Goal: Task Accomplishment & Management: Use online tool/utility

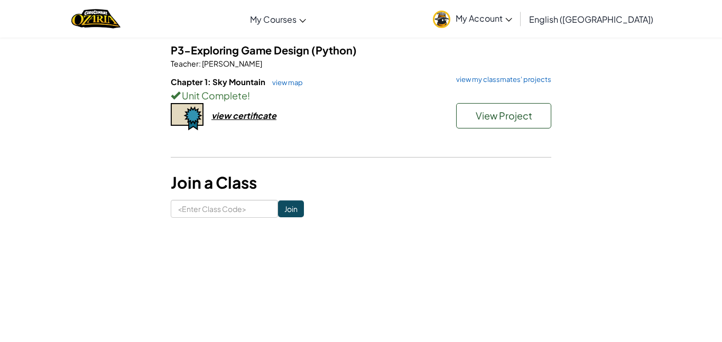
scroll to position [85, 0]
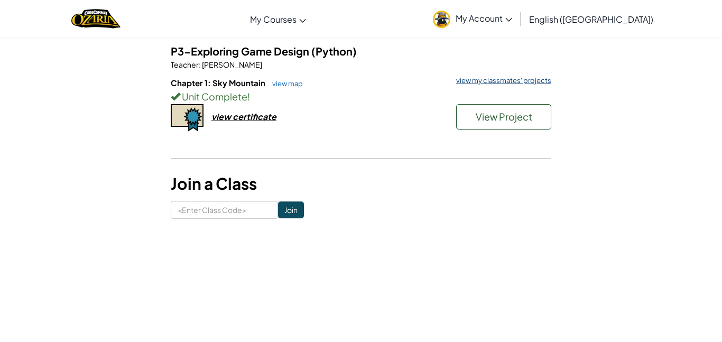
click at [480, 81] on link "view my classmates' projects" at bounding box center [501, 80] width 100 height 7
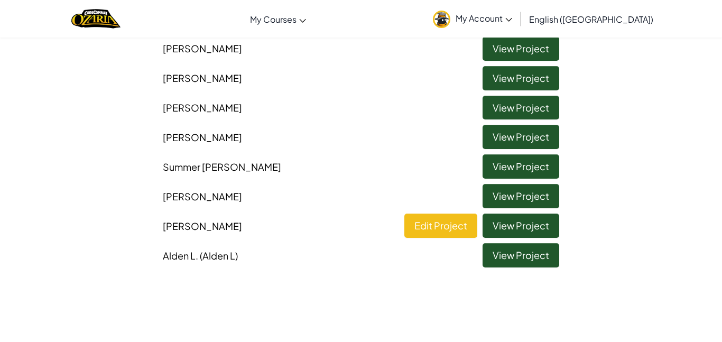
scroll to position [765, 0]
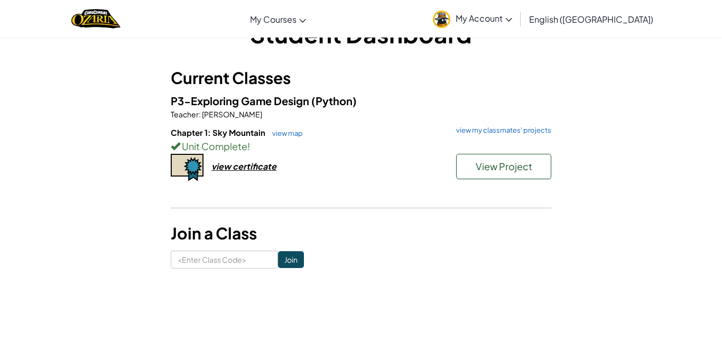
scroll to position [36, 0]
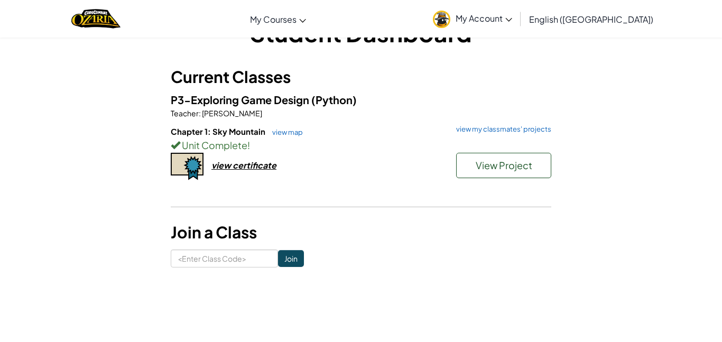
click at [518, 33] on link "My Account" at bounding box center [473, 18] width 90 height 33
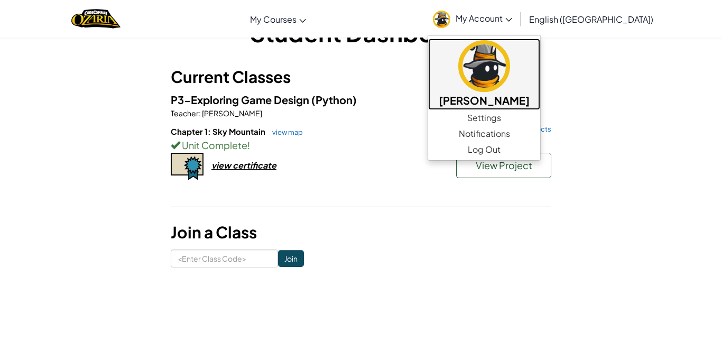
click at [530, 101] on h5 "[PERSON_NAME]" at bounding box center [484, 100] width 91 height 16
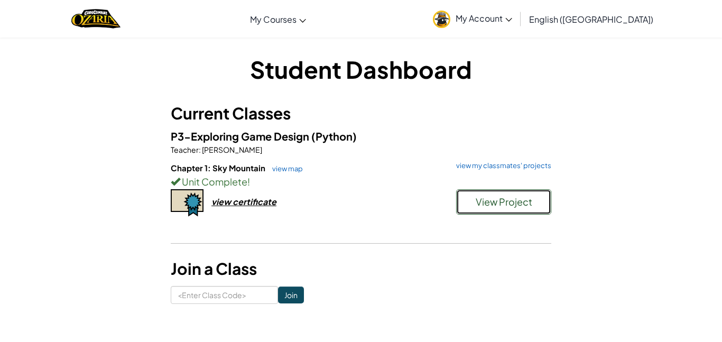
click at [491, 193] on button "View Project" at bounding box center [503, 201] width 95 height 25
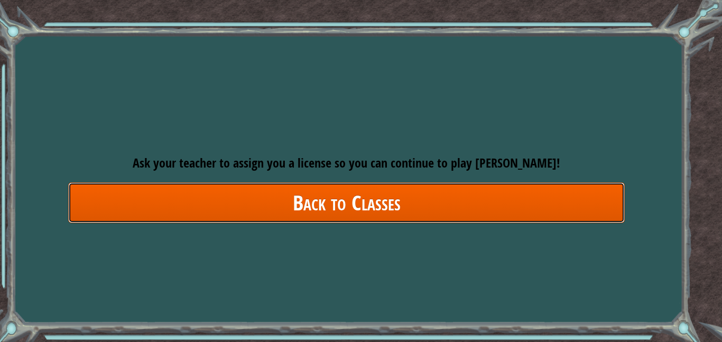
click at [368, 189] on link "Back to Classes" at bounding box center [346, 202] width 557 height 41
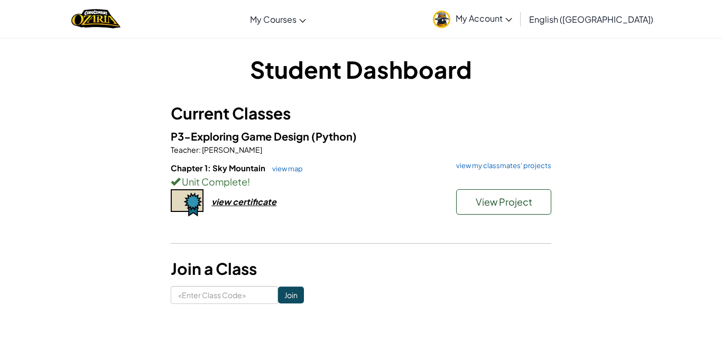
click at [488, 160] on div "P3-Exploring Game Design (Python) Teacher : [PERSON_NAME] Chapter 1: Sky Mounta…" at bounding box center [361, 184] width 381 height 113
click at [495, 164] on link "view my classmates' projects" at bounding box center [501, 165] width 100 height 7
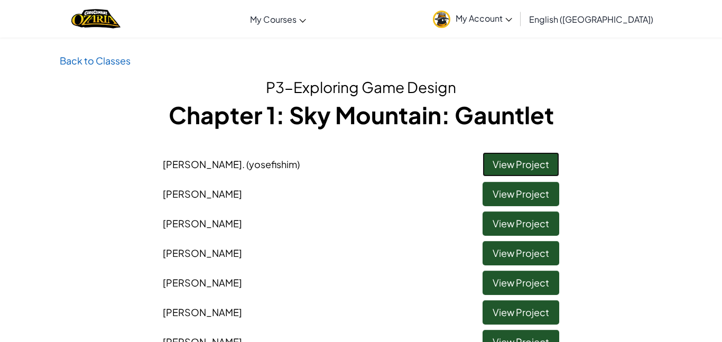
click at [546, 161] on link "View Project" at bounding box center [521, 164] width 77 height 24
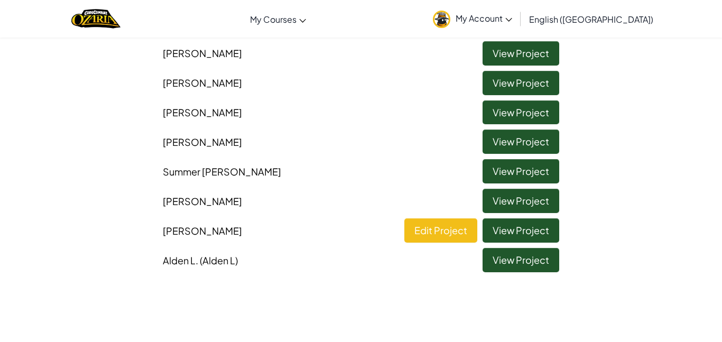
scroll to position [749, 0]
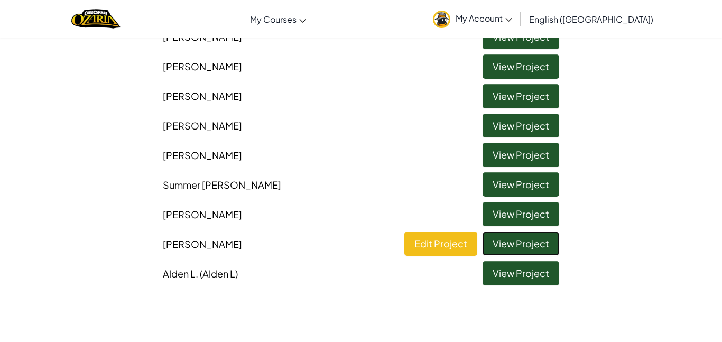
click at [520, 236] on link "View Project" at bounding box center [521, 244] width 77 height 24
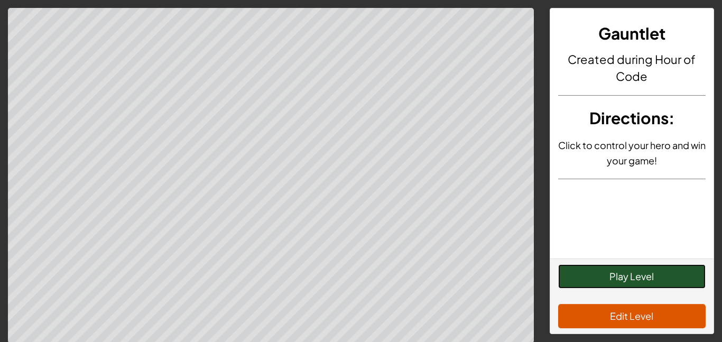
click at [645, 274] on button "Play Level" at bounding box center [632, 276] width 148 height 24
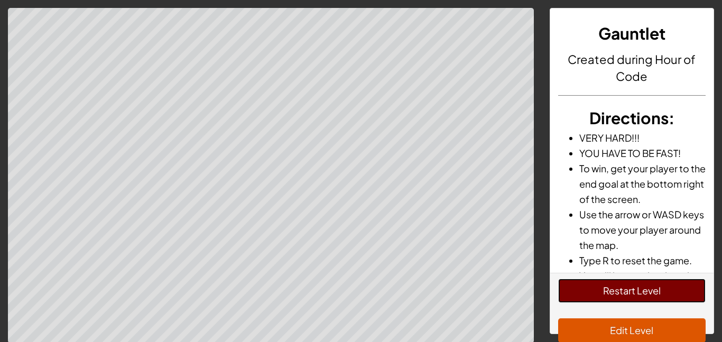
click at [600, 291] on button "Restart Level" at bounding box center [632, 291] width 148 height 24
click at [655, 284] on button "Restart Level" at bounding box center [632, 291] width 148 height 24
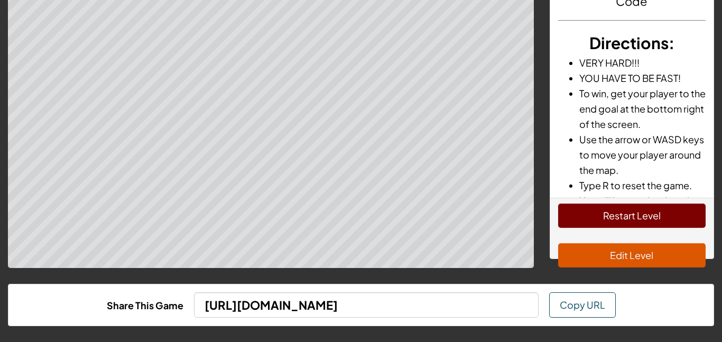
scroll to position [78, 0]
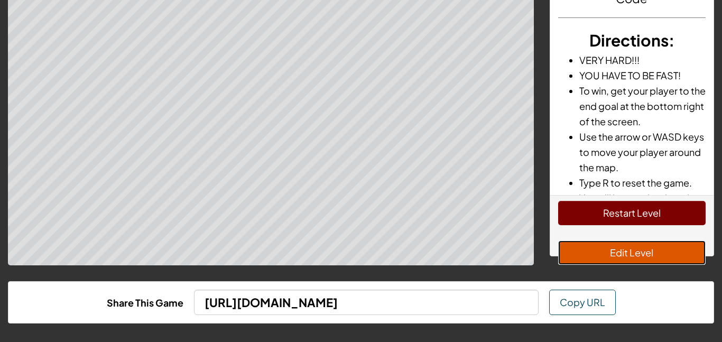
click at [671, 241] on button "Edit Level" at bounding box center [632, 253] width 148 height 24
